Goal: Transaction & Acquisition: Purchase product/service

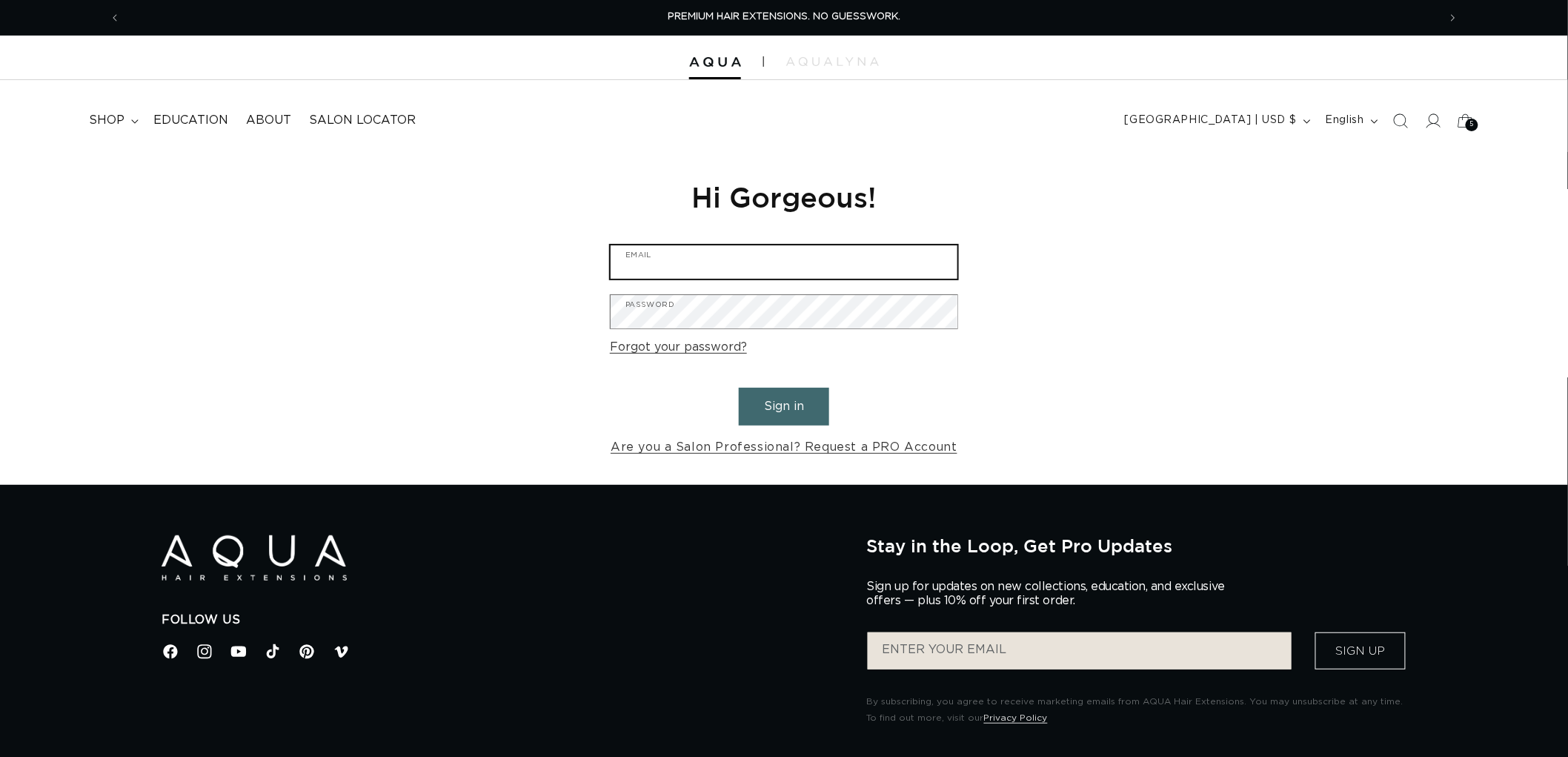
type input "graphics@pabeauty.com"
click at [810, 410] on button "Sign in" at bounding box center [783, 406] width 90 height 38
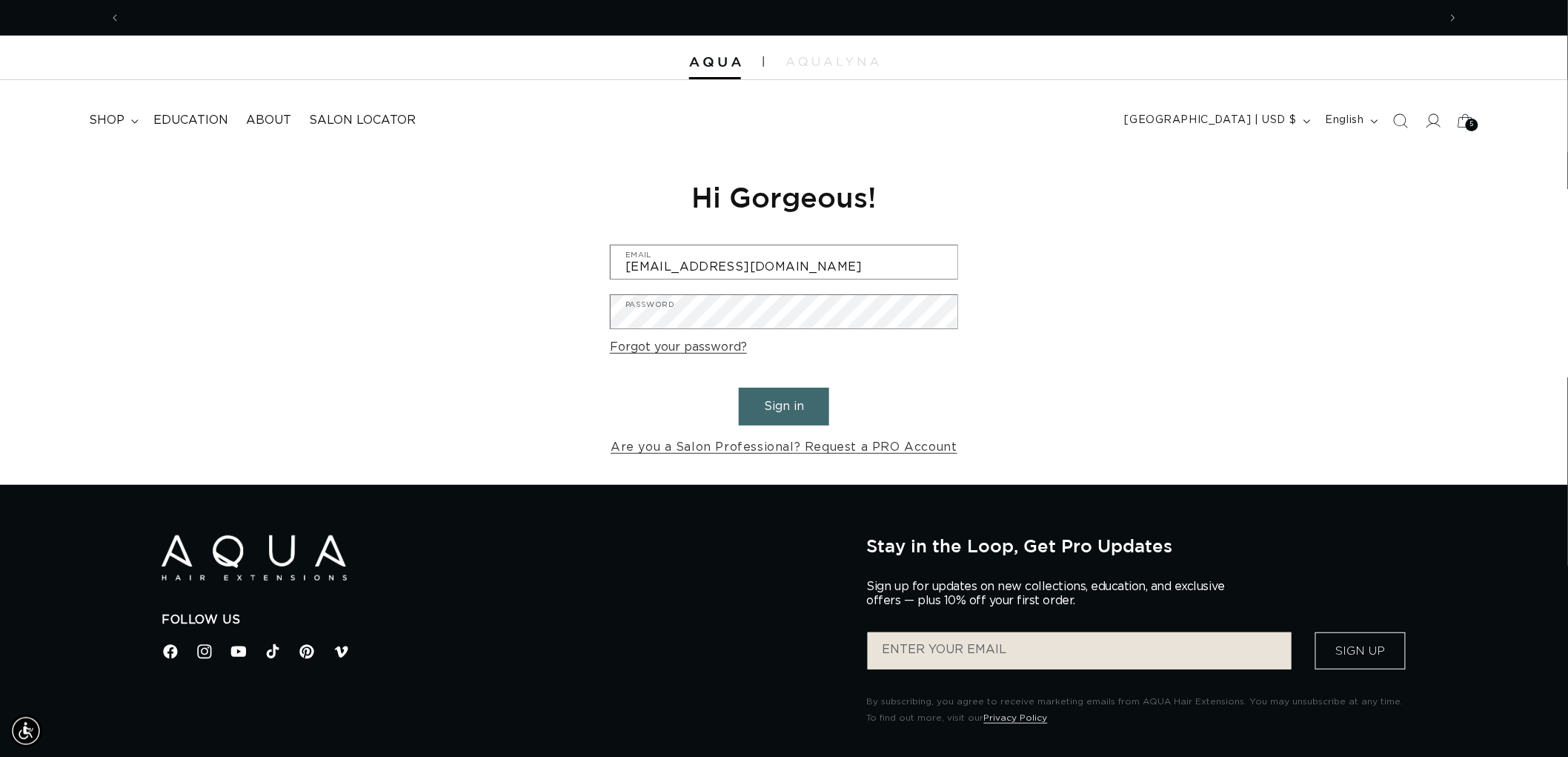
scroll to position [0, 1317]
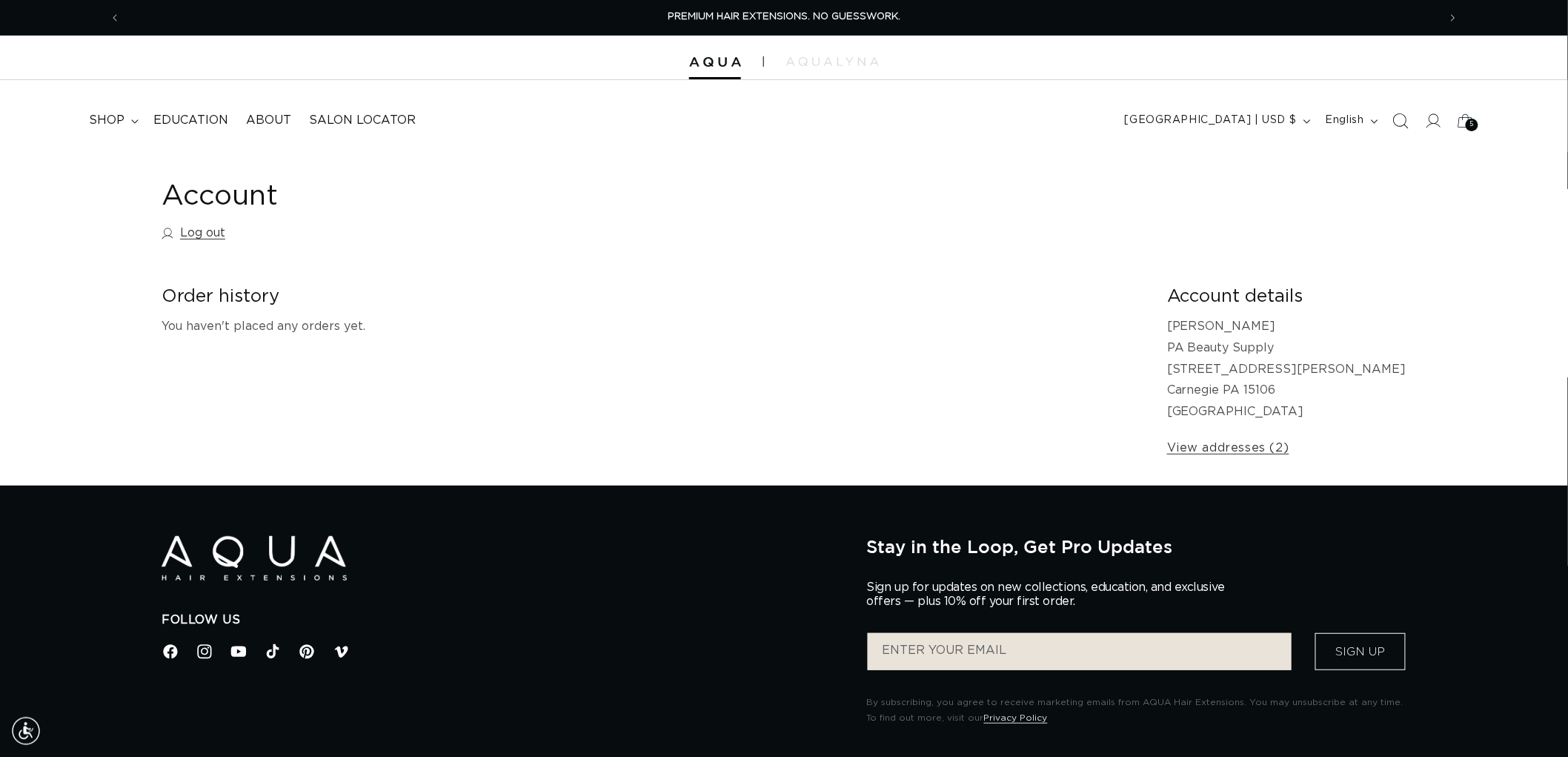
click at [1406, 115] on icon "Search" at bounding box center [1400, 121] width 15 height 15
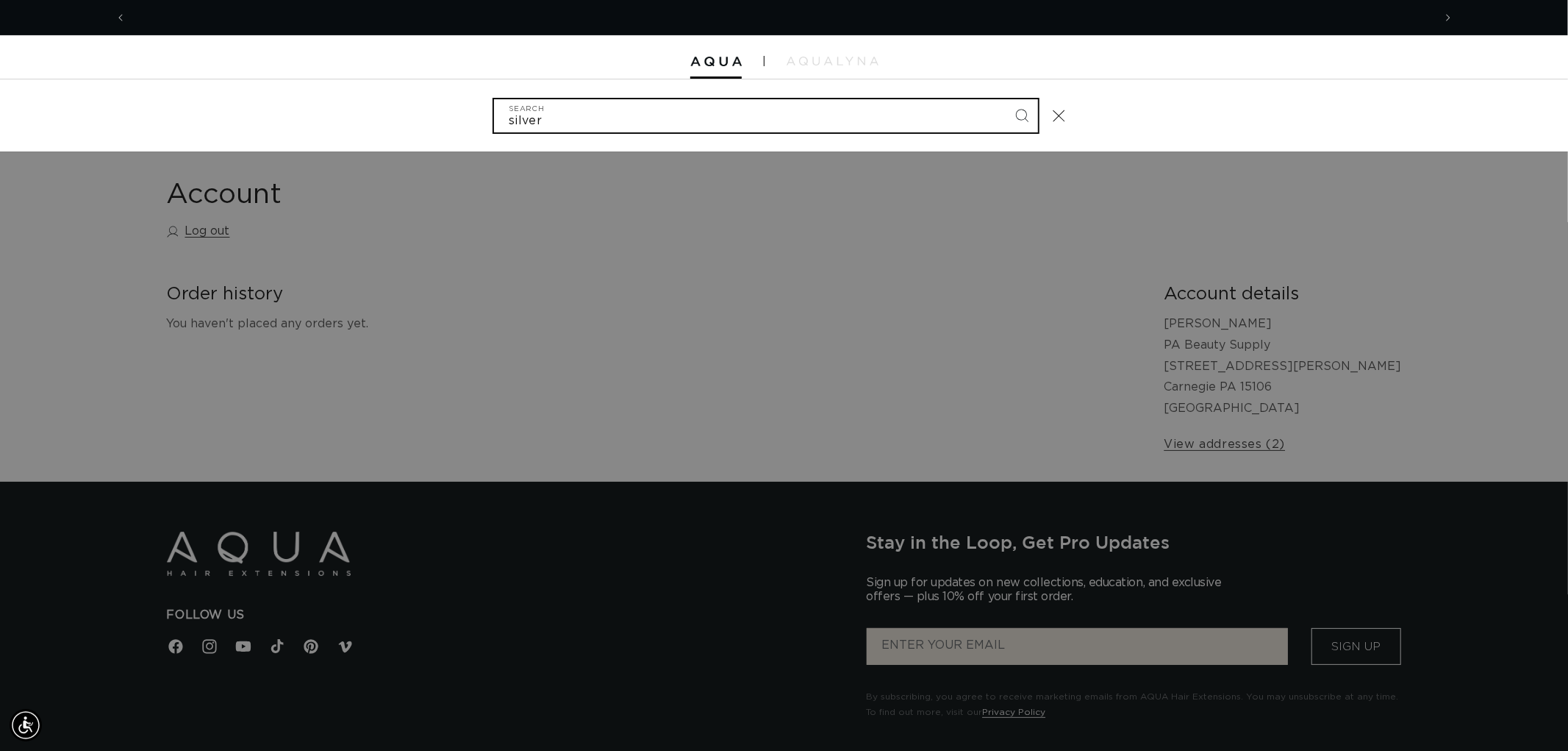
scroll to position [0, 2613]
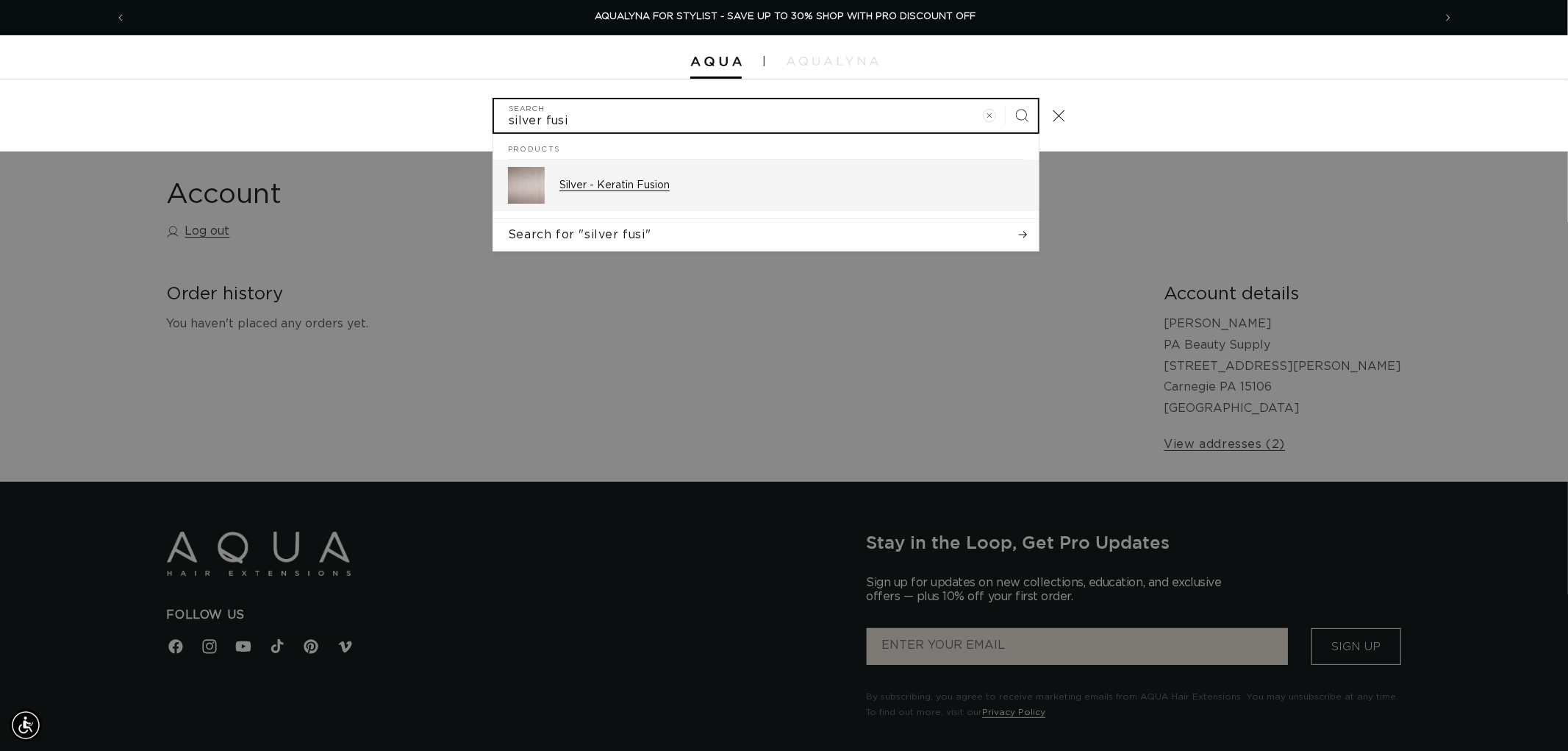
type input "silver fusi"
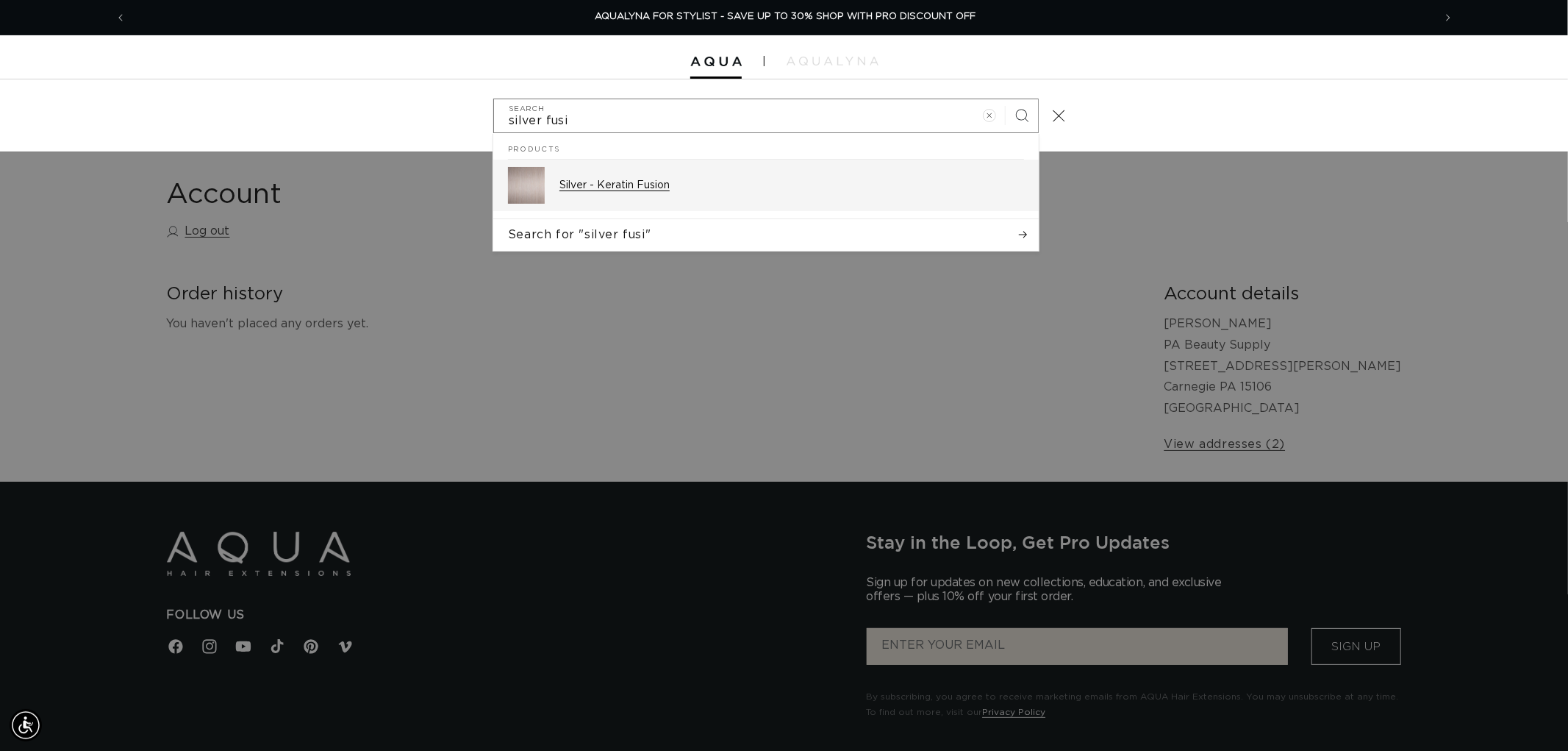
click at [613, 190] on p "Silver - Keratin Fusion" at bounding box center [792, 186] width 465 height 13
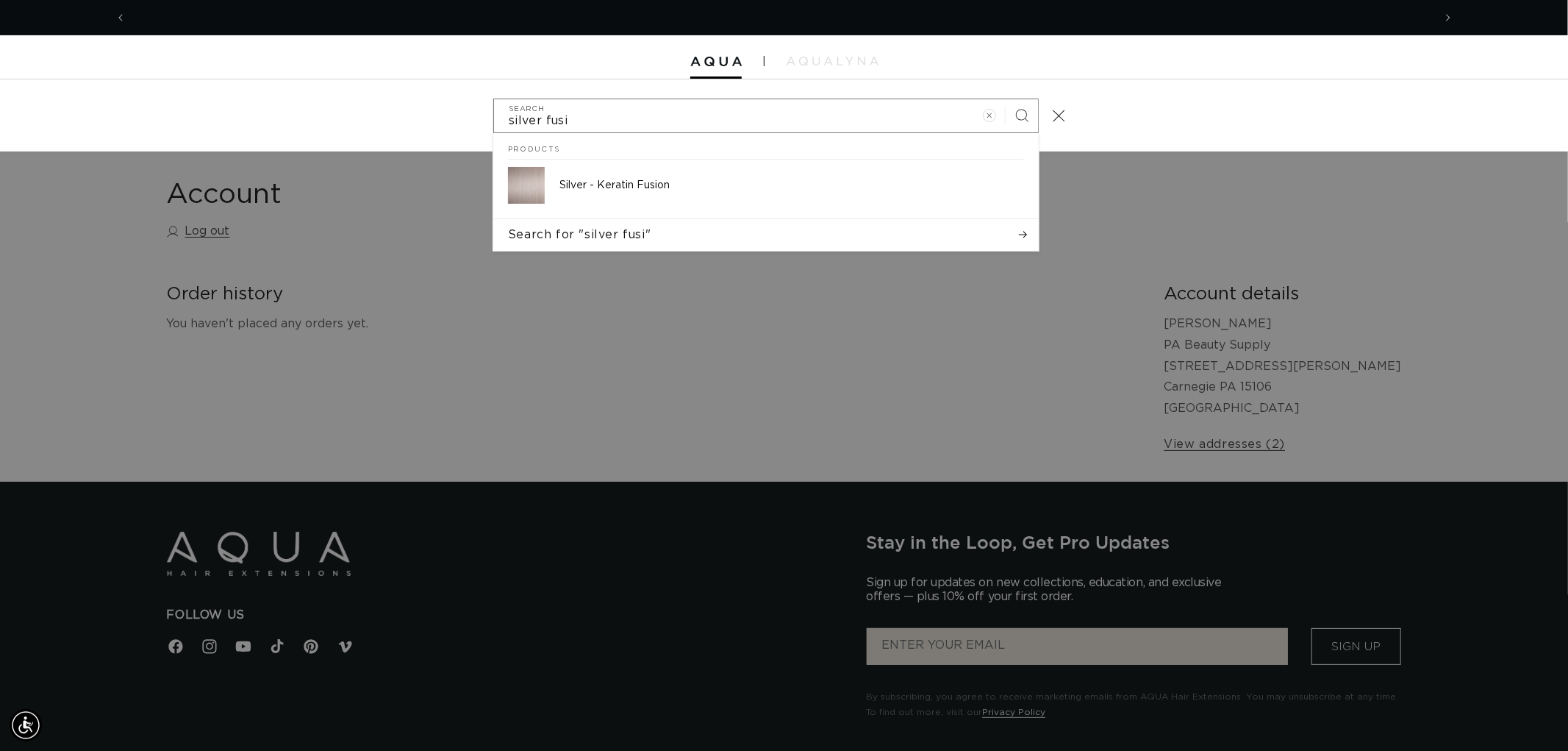
scroll to position [0, 0]
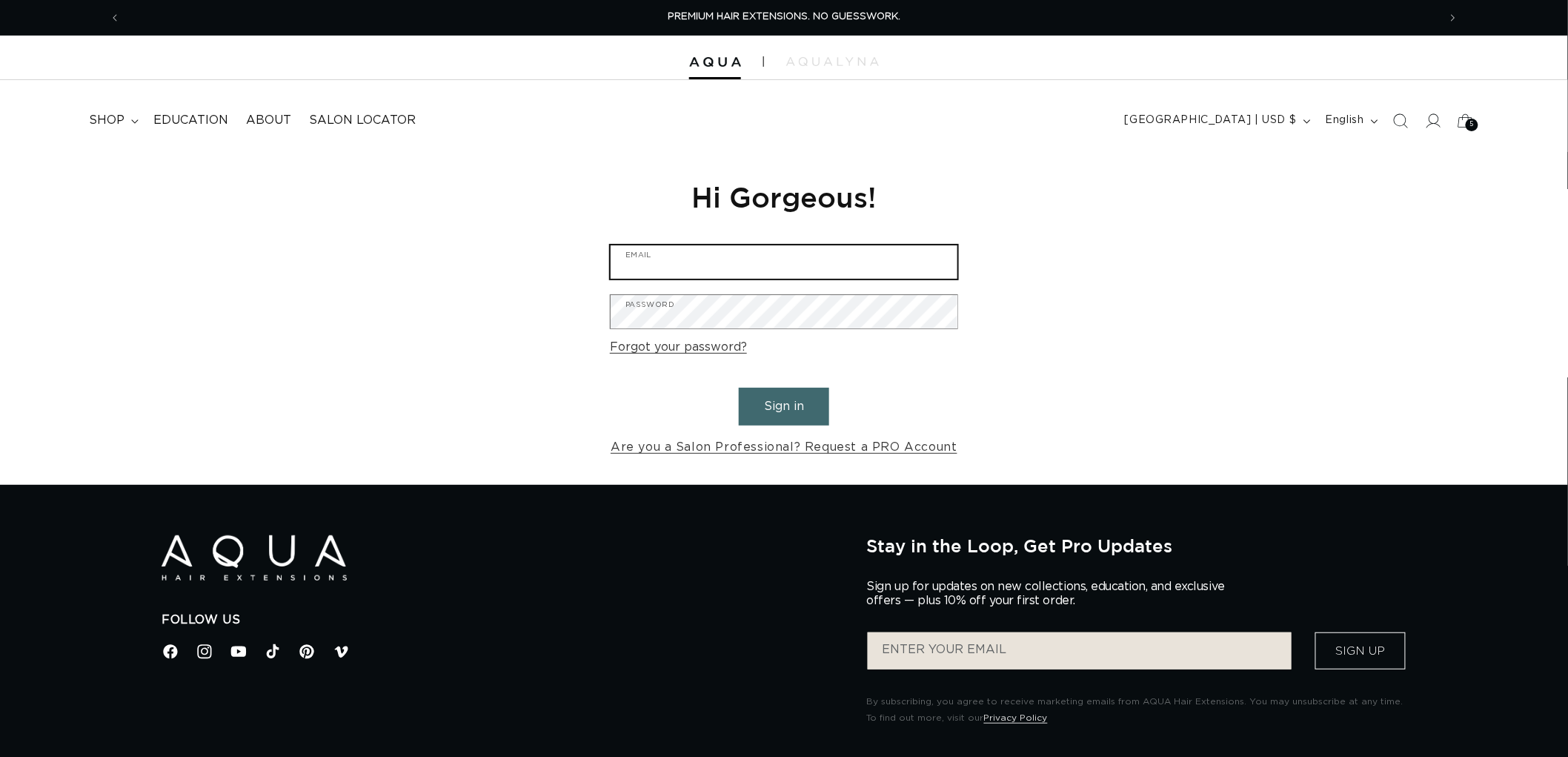
type input "graphics@pabeauty.com"
click at [798, 414] on button "Sign in" at bounding box center [783, 406] width 90 height 38
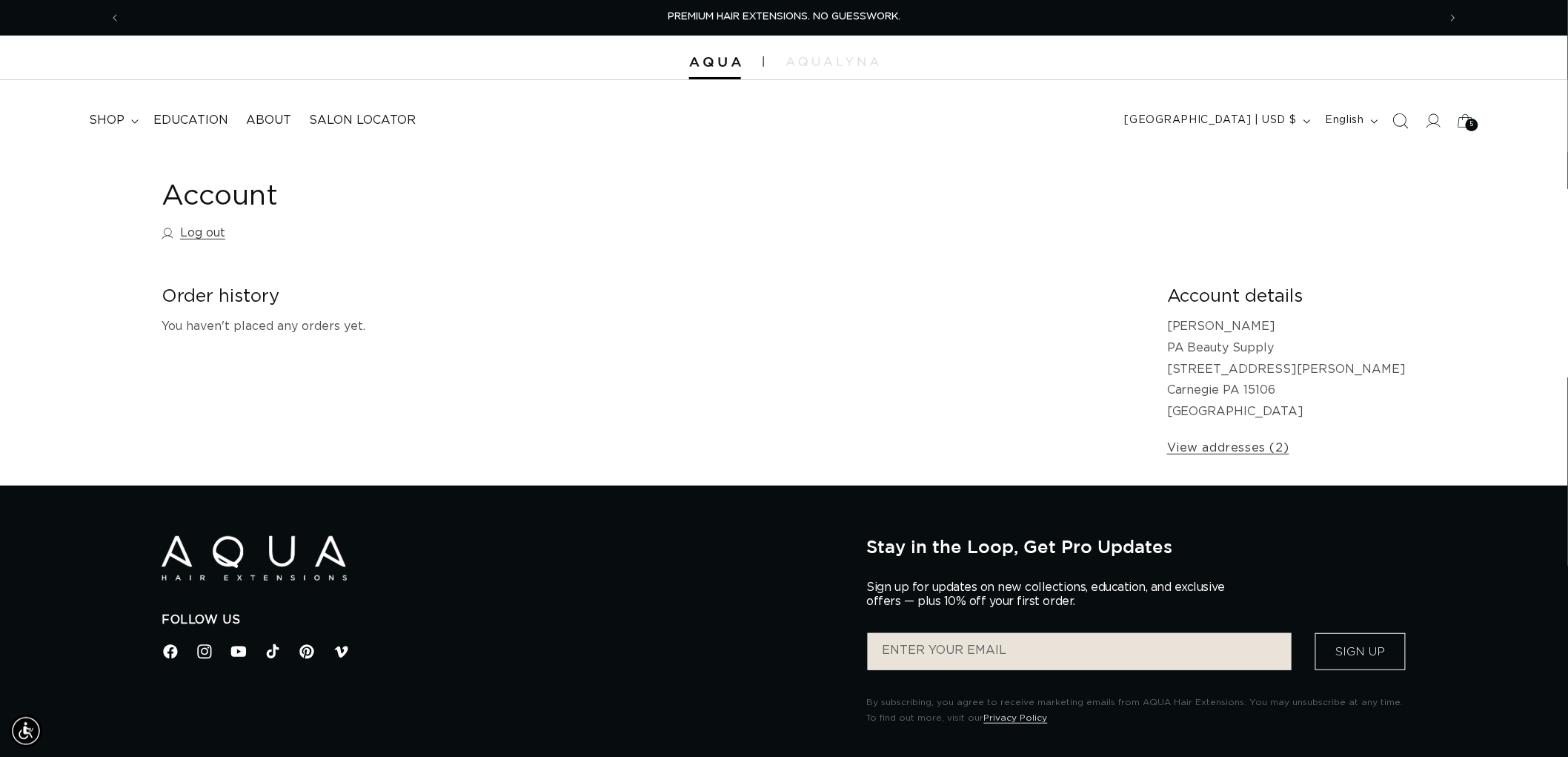
click at [1410, 115] on span "Search" at bounding box center [1400, 121] width 33 height 33
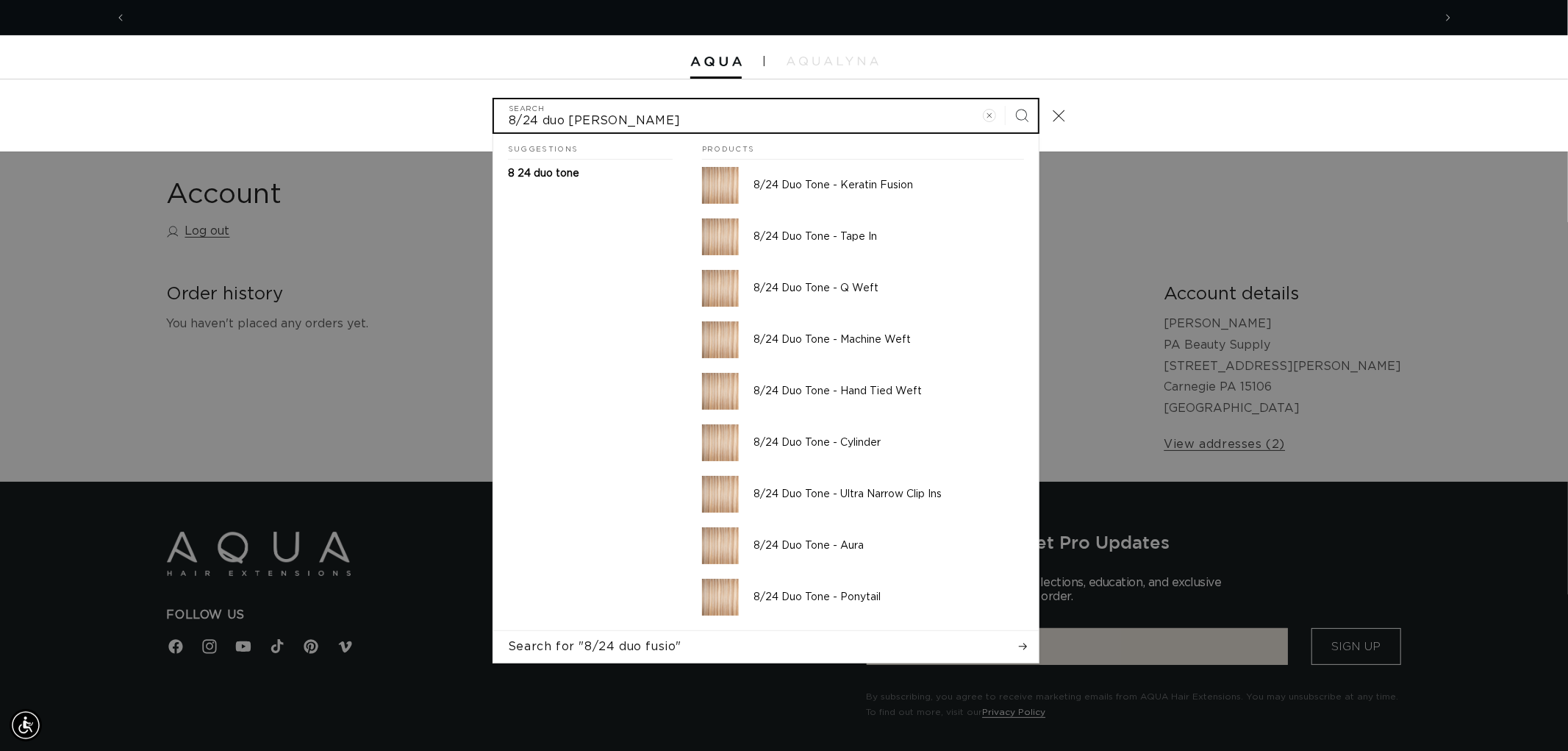
scroll to position [0, 2613]
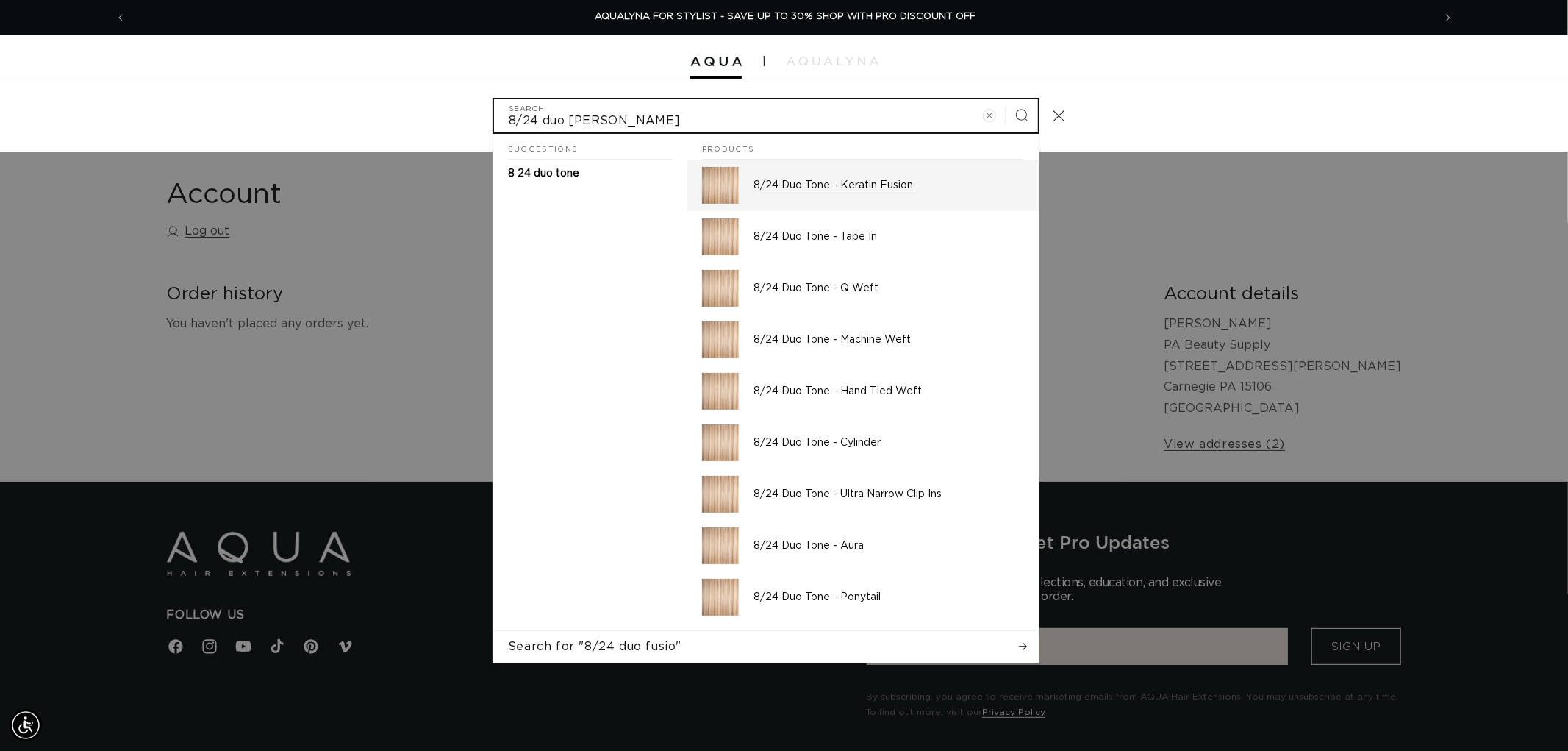
type input "8/24 duo [PERSON_NAME]"
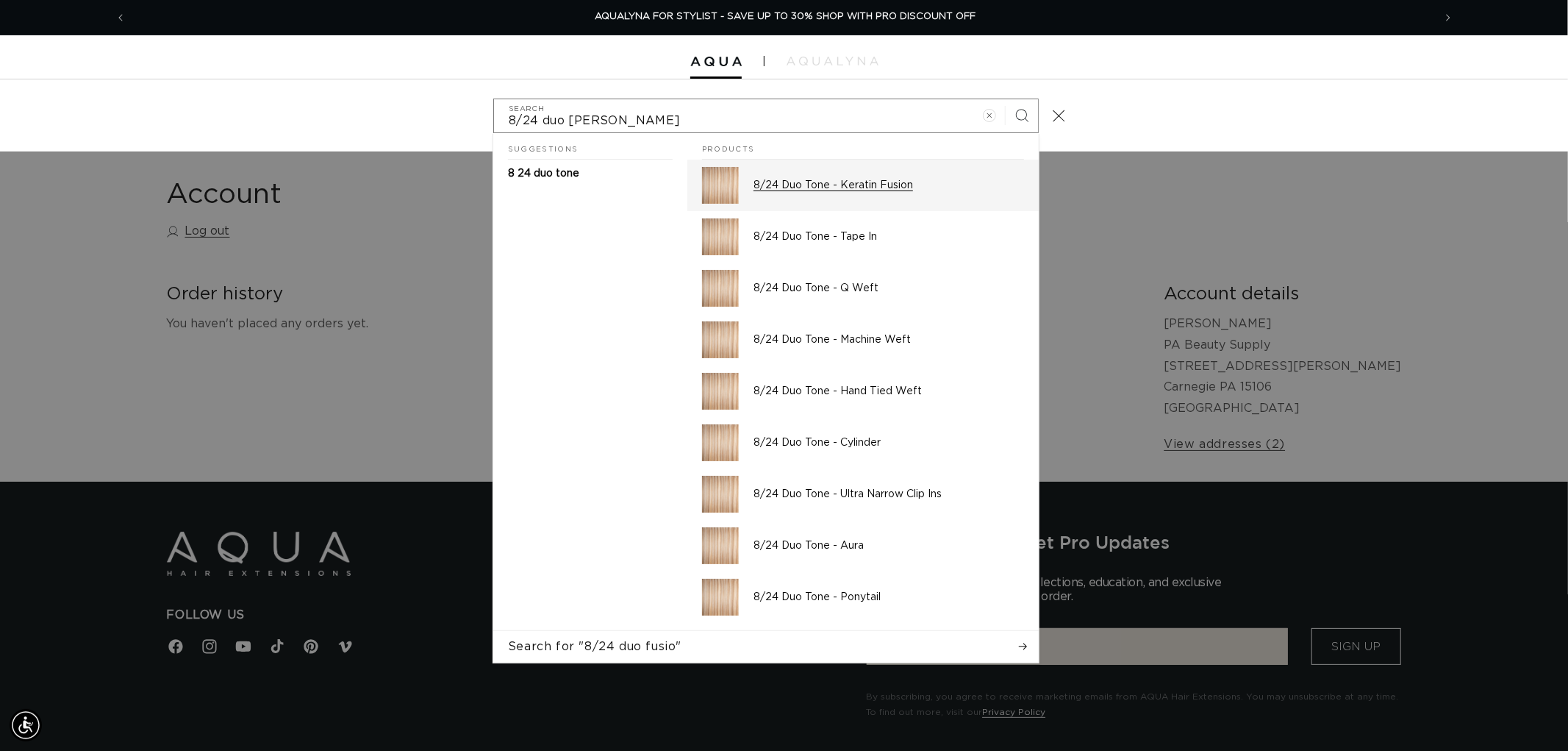
click at [891, 179] on p "8/24 Duo Tone - Keratin Fusion" at bounding box center [889, 186] width 271 height 13
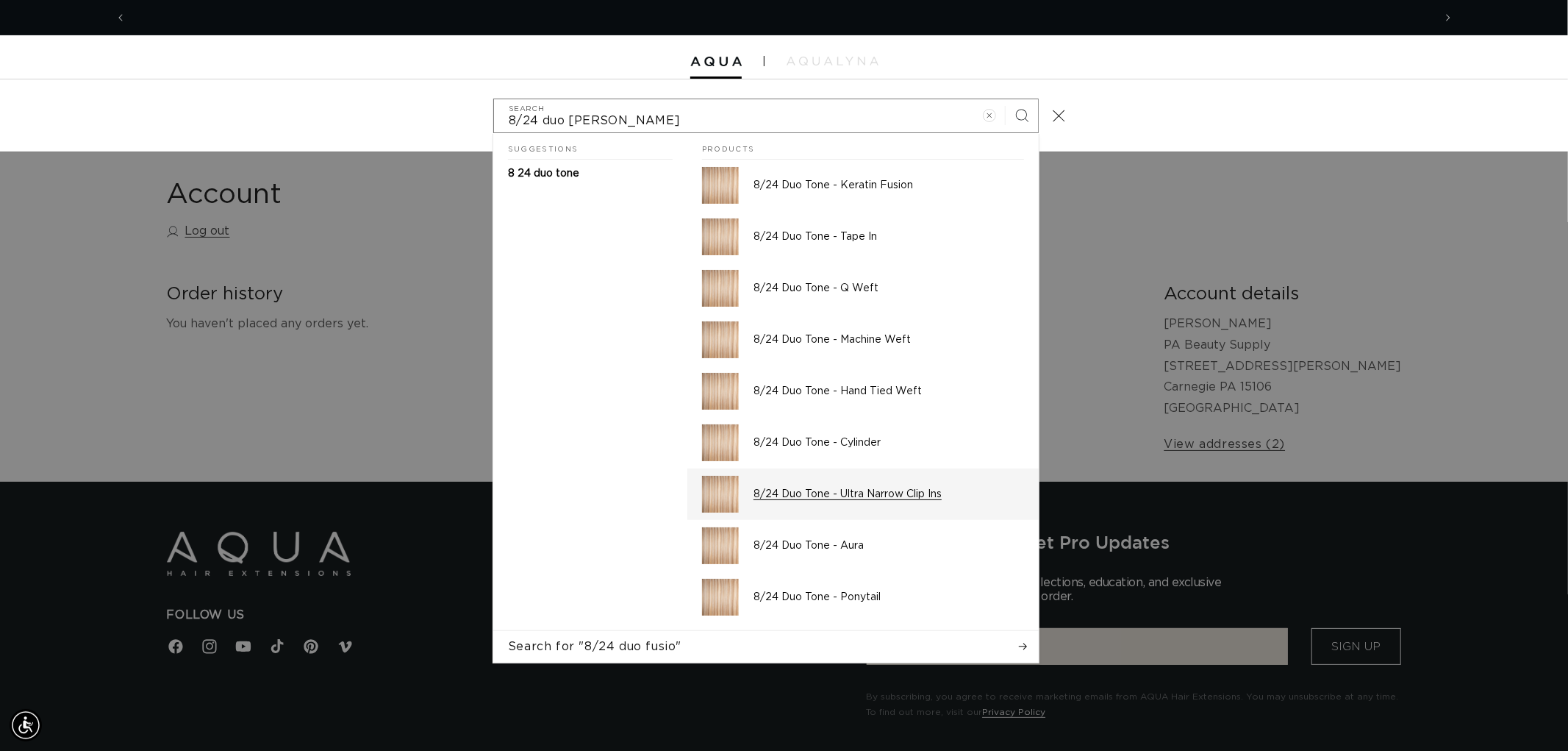
scroll to position [0, 0]
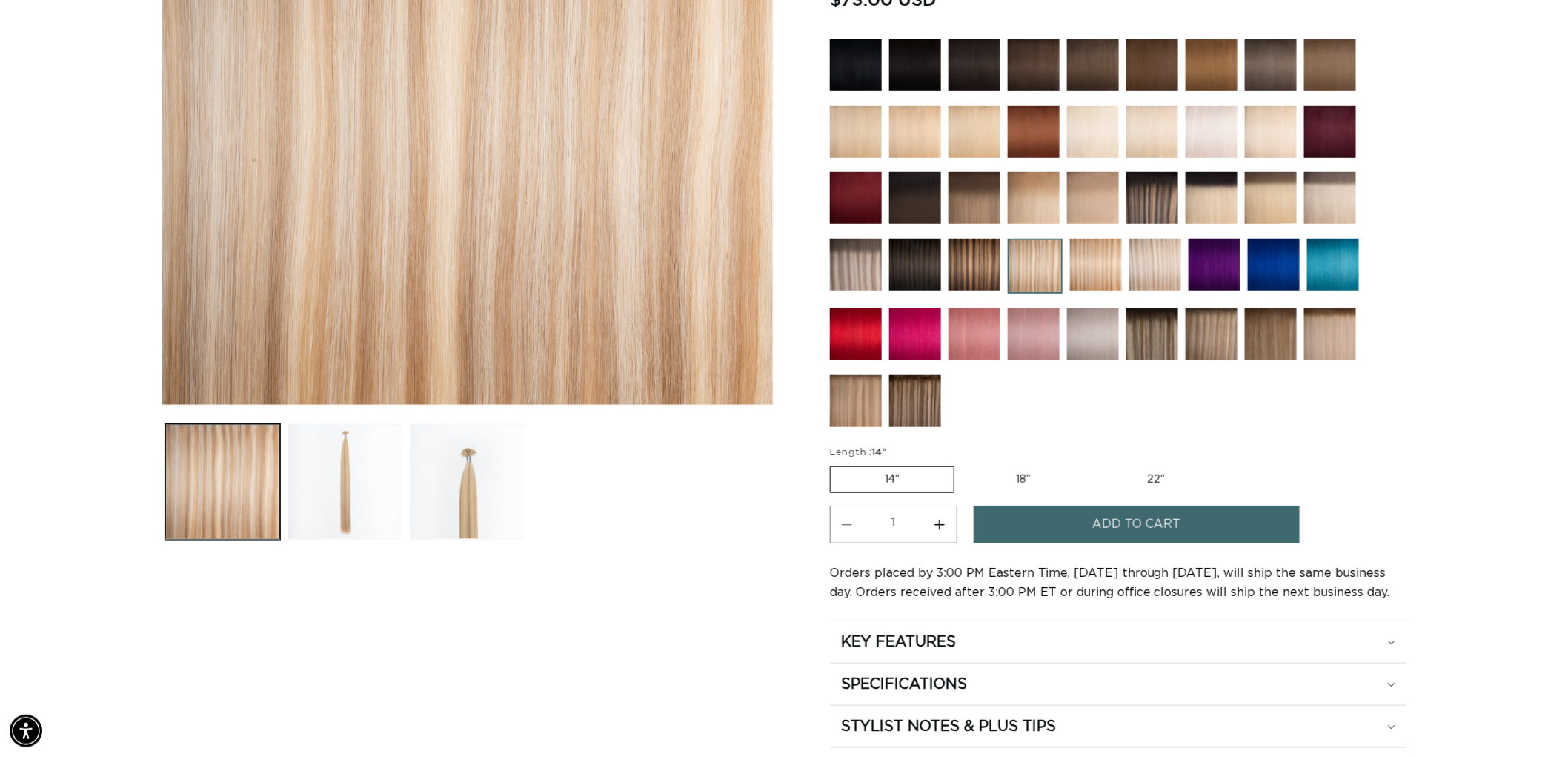
scroll to position [0, 2634]
